Goal: Task Accomplishment & Management: Manage account settings

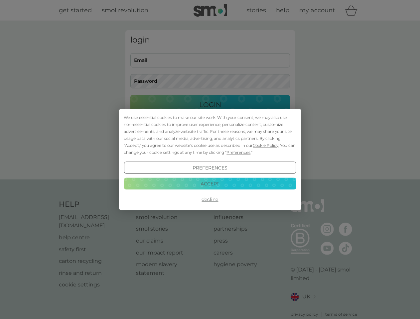
click at [266, 145] on span "Cookie Policy" at bounding box center [266, 145] width 26 height 5
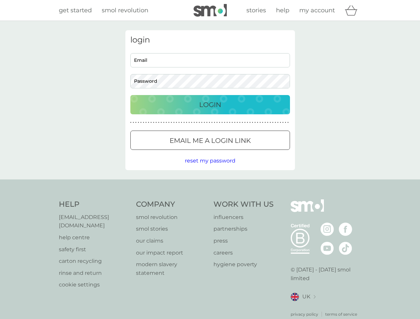
click at [238, 152] on div "login Email Password Login ● ● ● ● ● ● ● ● ● ● ● ● ● ● ● ● ● ● ● ● ● ● ● ● ● ● …" at bounding box center [210, 100] width 170 height 140
click at [210, 168] on div "login Email Password Login ● ● ● ● ● ● ● ● ● ● ● ● ● ● ● ● ● ● ● ● ● ● ● ● ● ● …" at bounding box center [210, 100] width 170 height 140
click at [210, 200] on div "Help [EMAIL_ADDRESS][DOMAIN_NAME] help centre safety first carton recycling rin…" at bounding box center [210, 259] width 303 height 118
click at [210, 184] on div "Help [EMAIL_ADDRESS][DOMAIN_NAME] help centre safety first carton recycling rin…" at bounding box center [210, 259] width 420 height 158
